Goal: Transaction & Acquisition: Purchase product/service

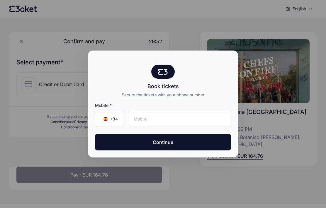
click at [209, 120] on input "tel" at bounding box center [180, 119] width 102 height 16
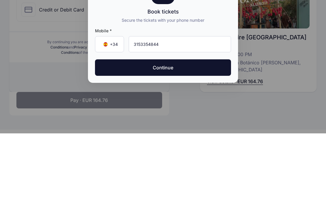
click at [178, 134] on button "Continue" at bounding box center [163, 142] width 136 height 16
click at [202, 134] on button "Continue" at bounding box center [163, 142] width 136 height 16
type input "3"
type input "615 83 48 40"
click at [199, 134] on button "Continue" at bounding box center [163, 142] width 136 height 16
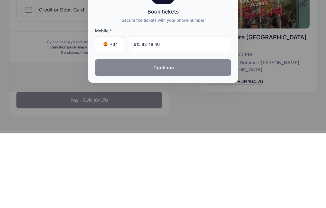
scroll to position [40, 0]
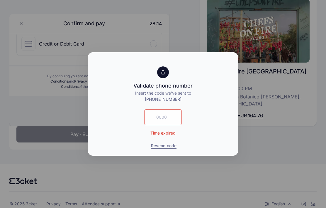
click at [166, 146] on button "Resend code" at bounding box center [164, 146] width 26 height 6
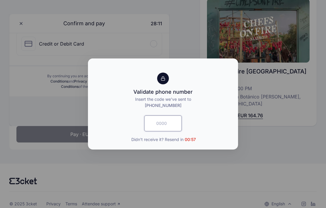
click at [167, 123] on input "text" at bounding box center [163, 123] width 38 height 16
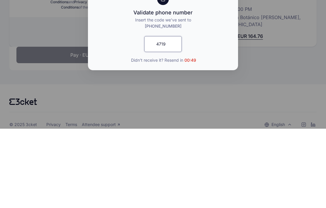
type input "4719"
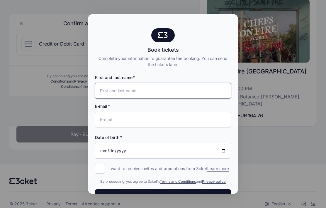
click at [169, 83] on input "First and last name" at bounding box center [163, 91] width 136 height 16
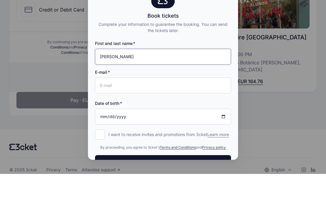
type input "Felipe Acosta"
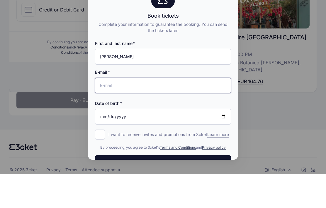
click at [194, 111] on input "E-mail" at bounding box center [163, 119] width 136 height 16
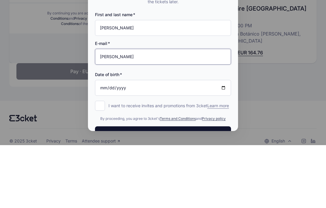
type input "[EMAIL_ADDRESS][DOMAIN_NAME]"
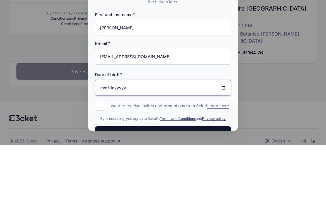
click at [199, 143] on input "Date of birth" at bounding box center [163, 151] width 136 height 16
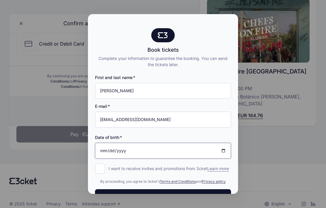
type input "2025-10-05"
click at [193, 143] on input "2025-10-05" at bounding box center [163, 151] width 136 height 16
click at [198, 143] on input "2025-10-05" at bounding box center [163, 151] width 136 height 16
click at [213, 143] on input "2025-10-05" at bounding box center [163, 151] width 136 height 16
click at [199, 194] on button "Continue" at bounding box center [163, 197] width 136 height 16
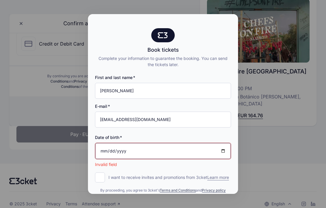
click at [109, 143] on input "Date of birth" at bounding box center [163, 151] width 136 height 16
type input "1966-12-05"
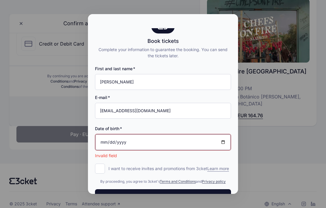
scroll to position [8, 0]
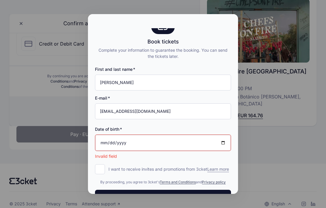
click at [179, 193] on button "Continue" at bounding box center [163, 198] width 136 height 16
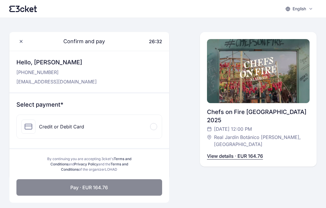
click at [156, 125] on div at bounding box center [153, 126] width 7 height 7
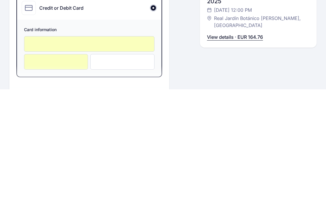
click at [123, 173] on div at bounding box center [122, 181] width 64 height 16
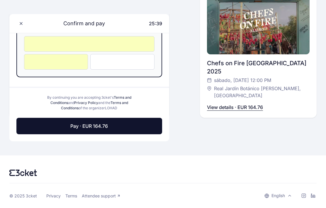
click at [137, 128] on button "Pay · EUR 164.76" at bounding box center [89, 126] width 146 height 16
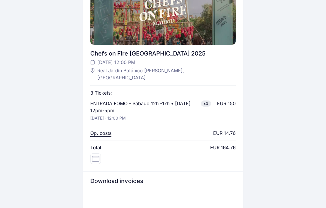
scroll to position [198, 0]
